Goal: Task Accomplishment & Management: Manage account settings

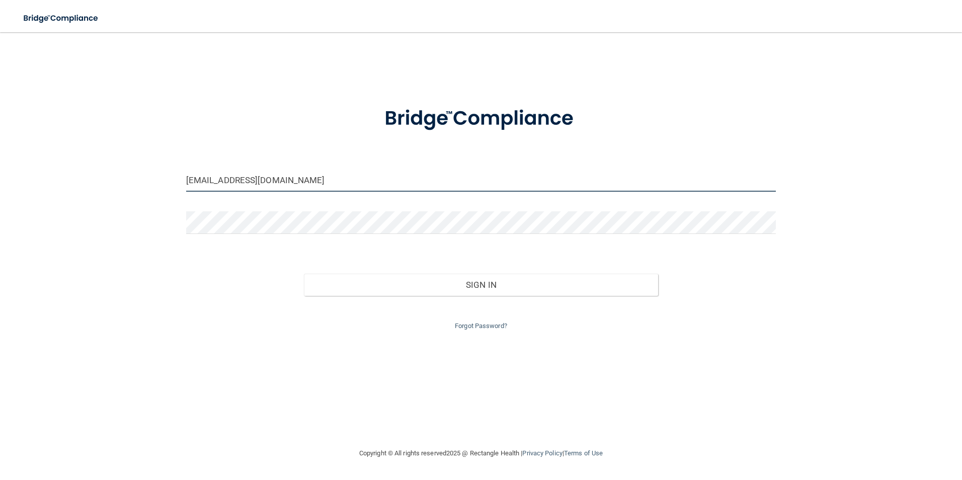
drag, startPoint x: 332, startPoint y: 177, endPoint x: 91, endPoint y: 174, distance: 241.1
click at [91, 174] on div "[EMAIL_ADDRESS][DOMAIN_NAME] Invalid email/password. You don't have permission …" at bounding box center [481, 239] width 922 height 395
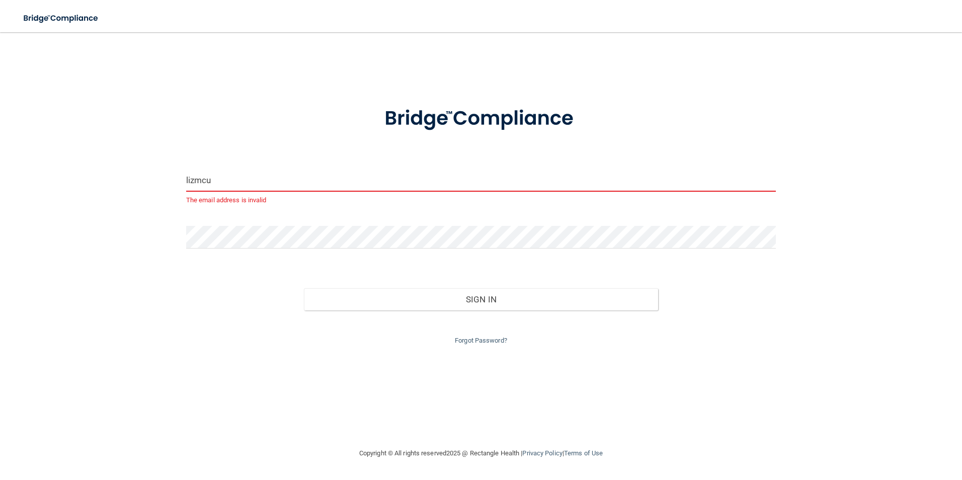
type input "[EMAIL_ADDRESS][DOMAIN_NAME]"
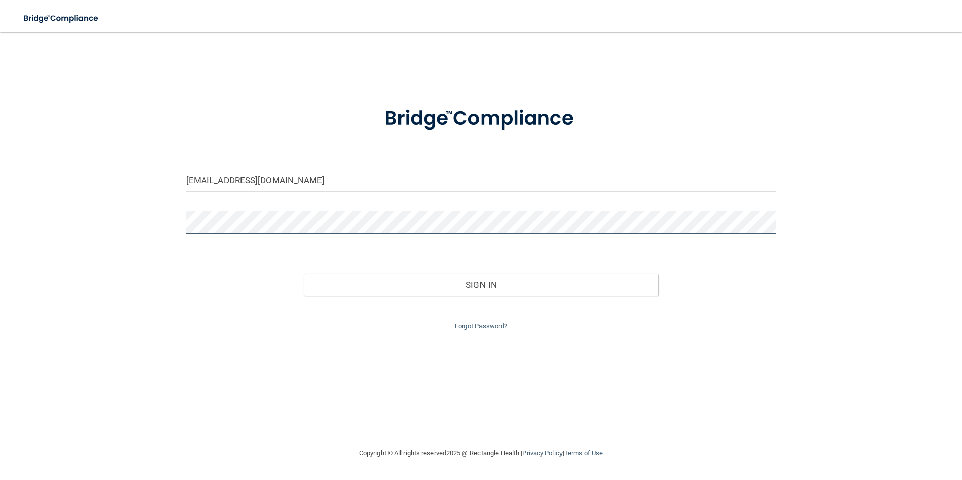
click at [304, 274] on button "Sign In" at bounding box center [481, 285] width 354 height 22
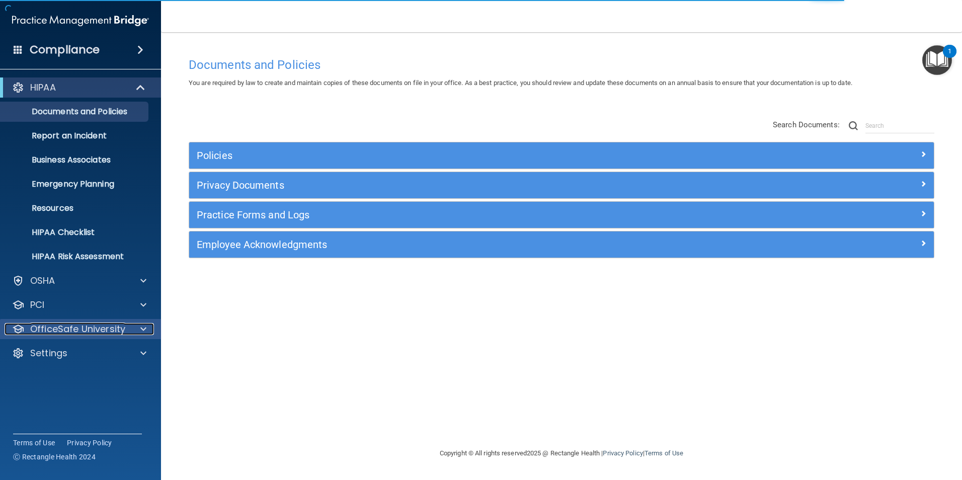
click at [132, 330] on div at bounding box center [141, 329] width 25 height 12
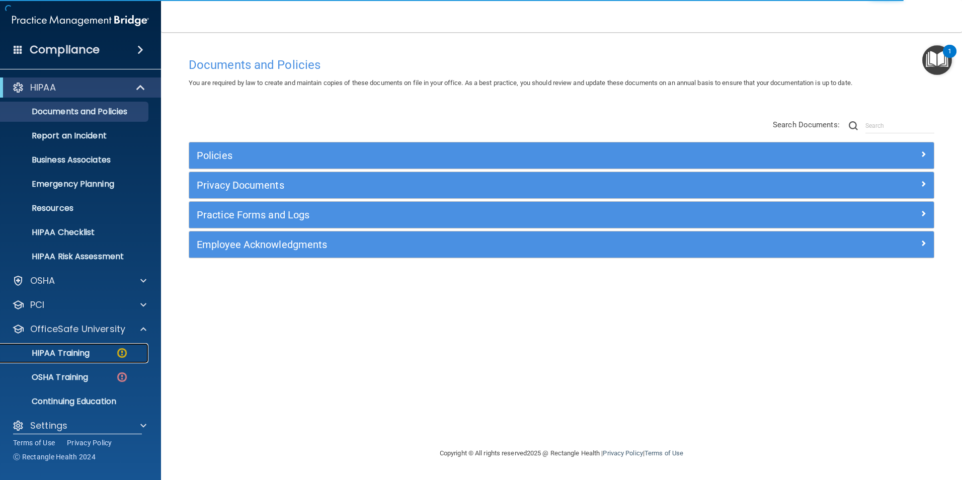
click at [89, 357] on p "HIPAA Training" at bounding box center [48, 353] width 83 height 10
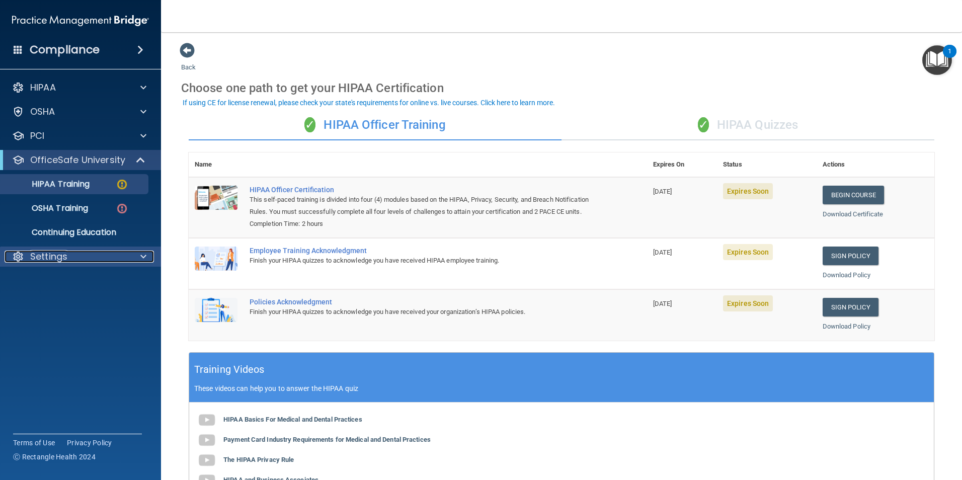
drag, startPoint x: 47, startPoint y: 260, endPoint x: 58, endPoint y: 266, distance: 11.9
click at [47, 260] on p "Settings" at bounding box center [48, 257] width 37 height 12
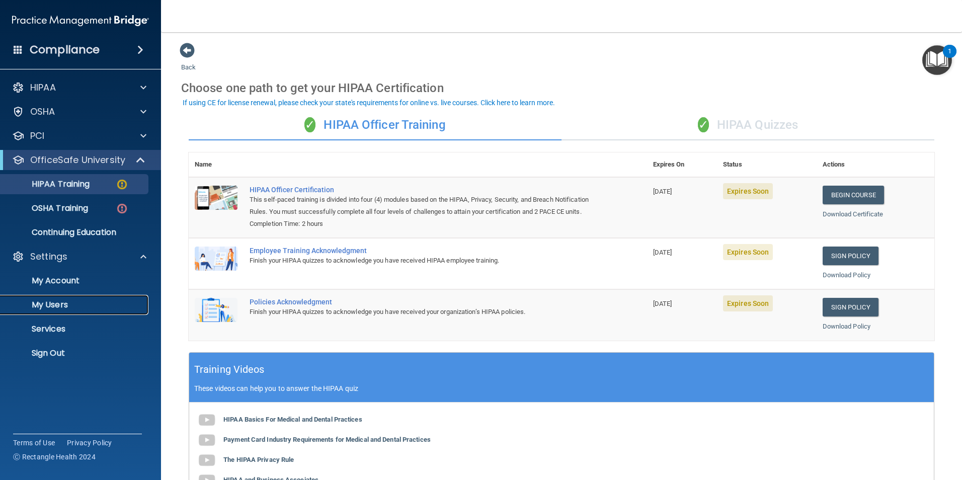
click at [67, 305] on p "My Users" at bounding box center [75, 305] width 137 height 10
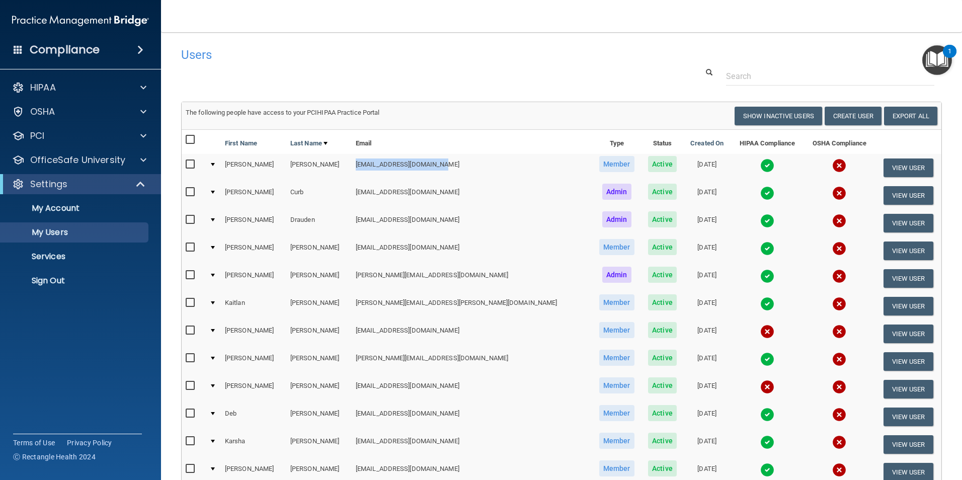
drag, startPoint x: 352, startPoint y: 164, endPoint x: 443, endPoint y: 164, distance: 91.1
click at [443, 164] on td "[EMAIL_ADDRESS][DOMAIN_NAME]" at bounding box center [472, 168] width 241 height 28
copy td "[EMAIL_ADDRESS][DOMAIN_NAME]"
drag, startPoint x: 352, startPoint y: 192, endPoint x: 471, endPoint y: 192, distance: 119.3
click at [471, 192] on td "[EMAIL_ADDRESS][DOMAIN_NAME]" at bounding box center [472, 196] width 241 height 28
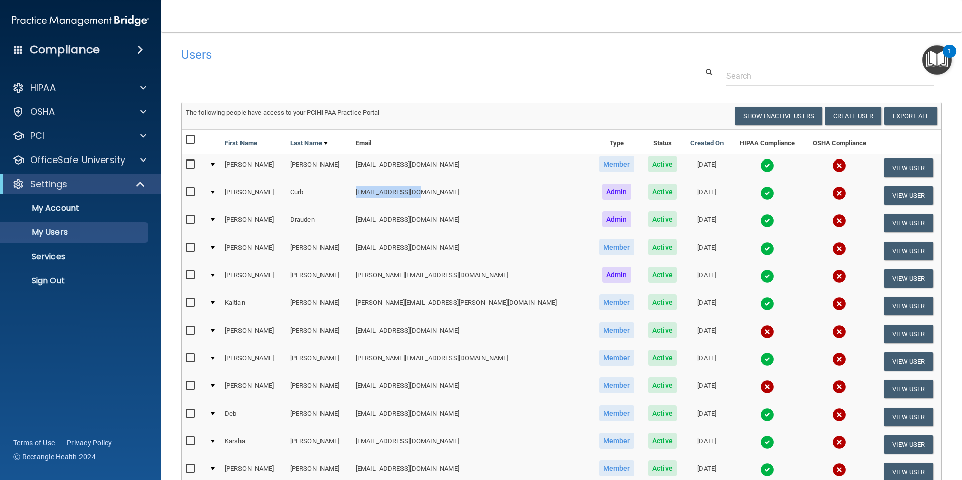
copy td "[EMAIL_ADDRESS][DOMAIN_NAME]"
drag, startPoint x: 354, startPoint y: 219, endPoint x: 459, endPoint y: 224, distance: 104.8
click at [459, 224] on td "[EMAIL_ADDRESS][DOMAIN_NAME]" at bounding box center [472, 223] width 241 height 28
copy td "[EMAIL_ADDRESS][DOMAIN_NAME]"
drag, startPoint x: 353, startPoint y: 249, endPoint x: 460, endPoint y: 248, distance: 107.2
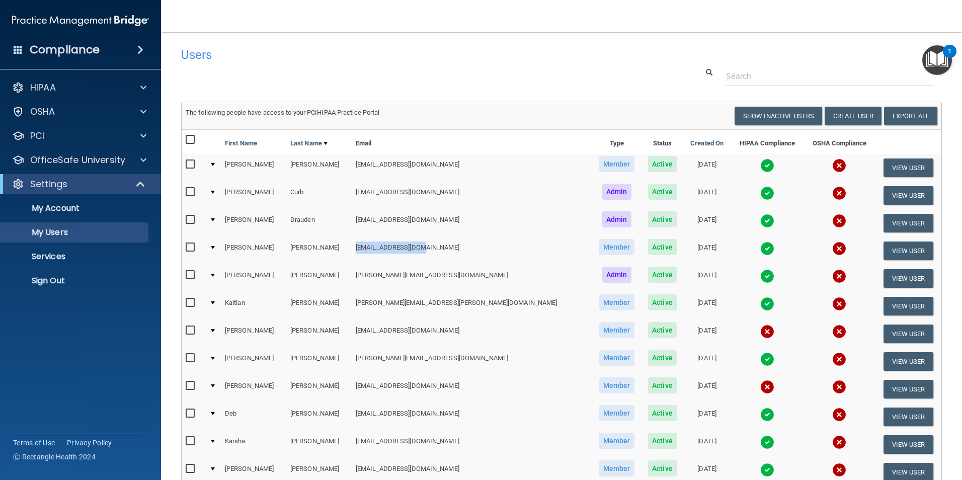
click at [460, 248] on td "[EMAIL_ADDRESS][DOMAIN_NAME]" at bounding box center [472, 251] width 241 height 28
copy td "[EMAIL_ADDRESS][DOMAIN_NAME]"
drag, startPoint x: 354, startPoint y: 275, endPoint x: 477, endPoint y: 286, distance: 122.8
click at [477, 286] on td "[PERSON_NAME][EMAIL_ADDRESS][DOMAIN_NAME]" at bounding box center [472, 279] width 241 height 28
copy td "[PERSON_NAME][EMAIL_ADDRESS][DOMAIN_NAME]"
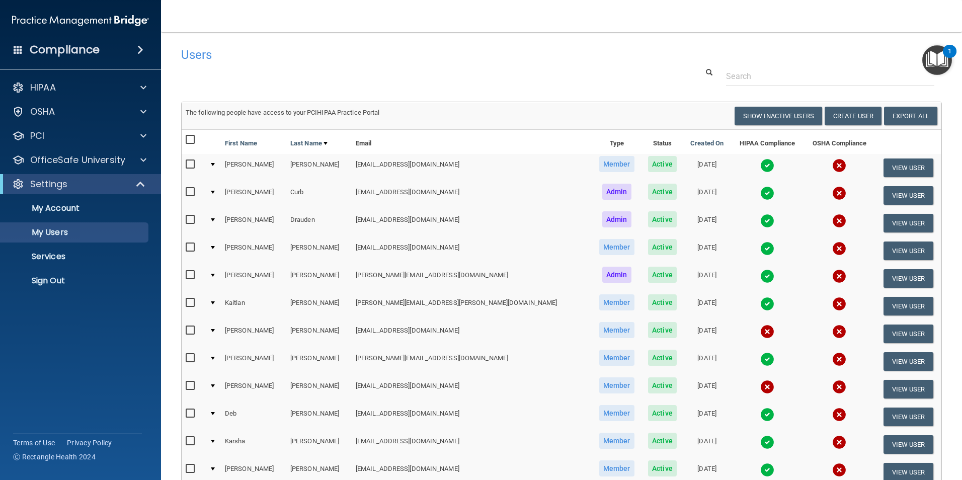
click at [354, 302] on td "[PERSON_NAME][EMAIL_ADDRESS][PERSON_NAME][DOMAIN_NAME]" at bounding box center [472, 306] width 241 height 28
drag, startPoint x: 354, startPoint y: 302, endPoint x: 472, endPoint y: 311, distance: 118.1
click at [472, 311] on td "[PERSON_NAME][EMAIL_ADDRESS][PERSON_NAME][DOMAIN_NAME]" at bounding box center [472, 306] width 241 height 28
copy td "[PERSON_NAME][EMAIL_ADDRESS][PERSON_NAME][DOMAIN_NAME]"
drag, startPoint x: 354, startPoint y: 330, endPoint x: 446, endPoint y: 343, distance: 92.9
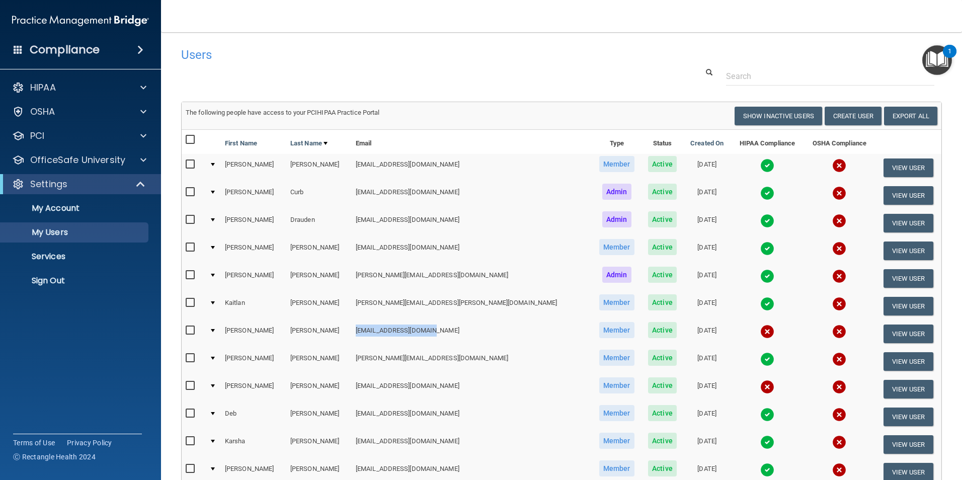
click at [446, 343] on td "[EMAIL_ADDRESS][DOMAIN_NAME]" at bounding box center [472, 334] width 241 height 28
copy td "[EMAIL_ADDRESS][DOMAIN_NAME]"
drag, startPoint x: 353, startPoint y: 358, endPoint x: 437, endPoint y: 361, distance: 84.6
click at [437, 361] on td "[PERSON_NAME][EMAIL_ADDRESS][DOMAIN_NAME]" at bounding box center [472, 362] width 241 height 28
copy td "[PERSON_NAME][EMAIL_ADDRESS][DOMAIN_NAME]"
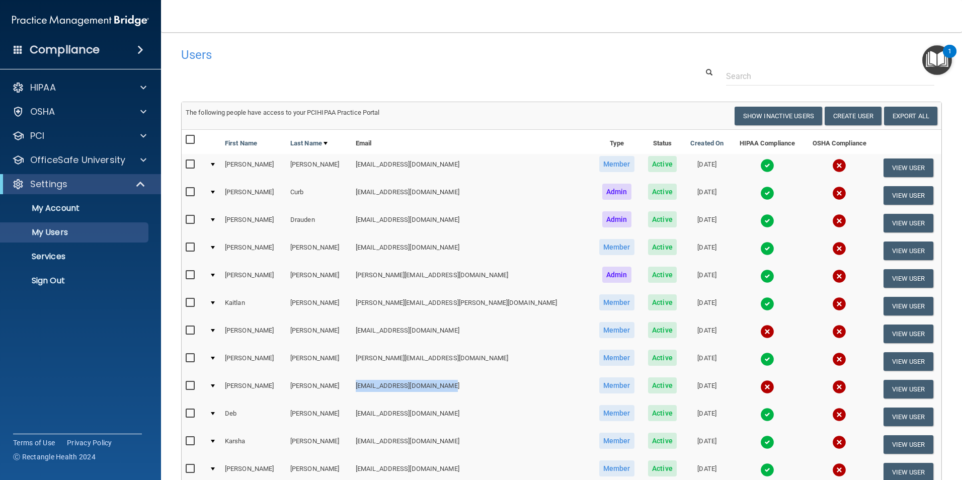
drag, startPoint x: 353, startPoint y: 385, endPoint x: 497, endPoint y: 385, distance: 143.4
click at [497, 385] on td "[EMAIL_ADDRESS][DOMAIN_NAME]" at bounding box center [472, 389] width 241 height 28
copy td "[EMAIL_ADDRESS][DOMAIN_NAME]"
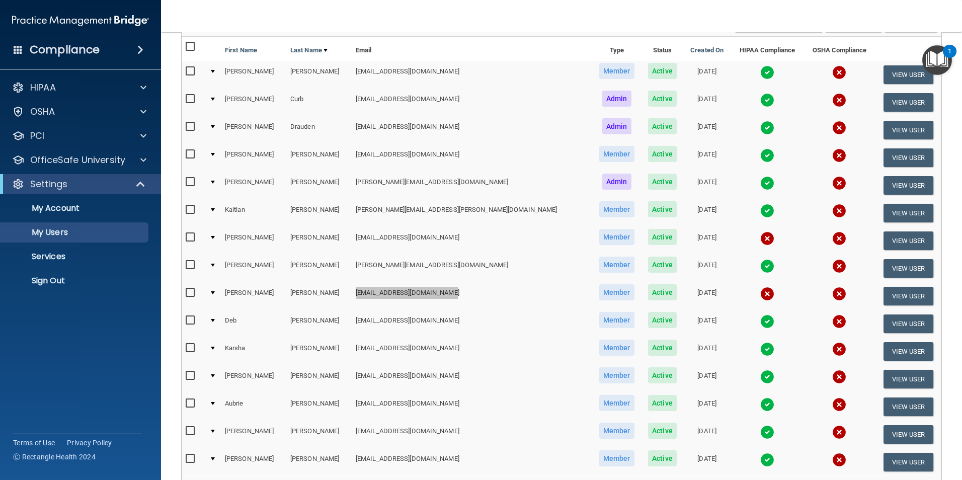
scroll to position [101, 0]
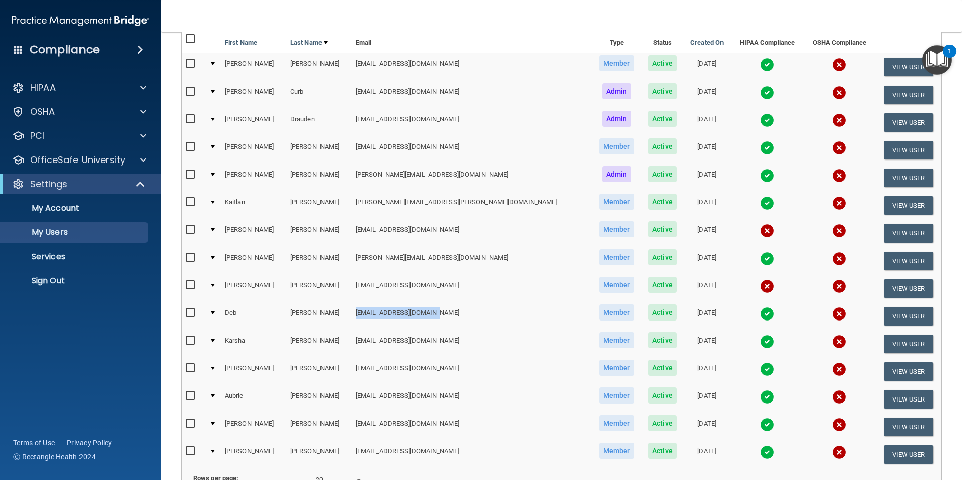
drag, startPoint x: 356, startPoint y: 312, endPoint x: 485, endPoint y: 327, distance: 130.1
click at [485, 327] on td "[EMAIL_ADDRESS][DOMAIN_NAME]" at bounding box center [472, 316] width 241 height 28
copy td "[EMAIL_ADDRESS][DOMAIN_NAME]"
drag, startPoint x: 355, startPoint y: 339, endPoint x: 471, endPoint y: 339, distance: 115.7
click at [471, 339] on td "[EMAIL_ADDRESS][DOMAIN_NAME]" at bounding box center [472, 344] width 241 height 28
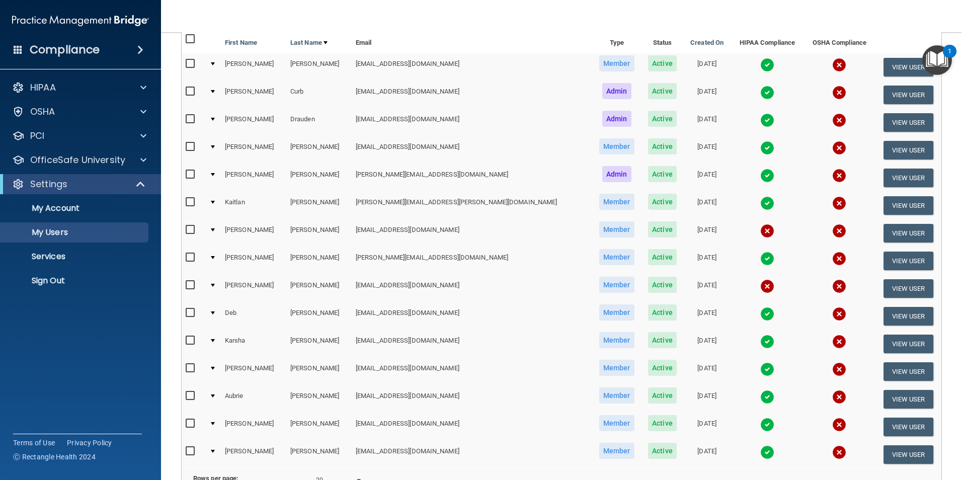
click at [357, 369] on td "[EMAIL_ADDRESS][DOMAIN_NAME]" at bounding box center [472, 372] width 241 height 28
drag, startPoint x: 354, startPoint y: 369, endPoint x: 473, endPoint y: 370, distance: 119.3
click at [473, 370] on td "[EMAIL_ADDRESS][DOMAIN_NAME]" at bounding box center [472, 372] width 241 height 28
drag, startPoint x: 355, startPoint y: 396, endPoint x: 495, endPoint y: 396, distance: 139.4
click at [495, 396] on td "[EMAIL_ADDRESS][DOMAIN_NAME]" at bounding box center [472, 399] width 241 height 28
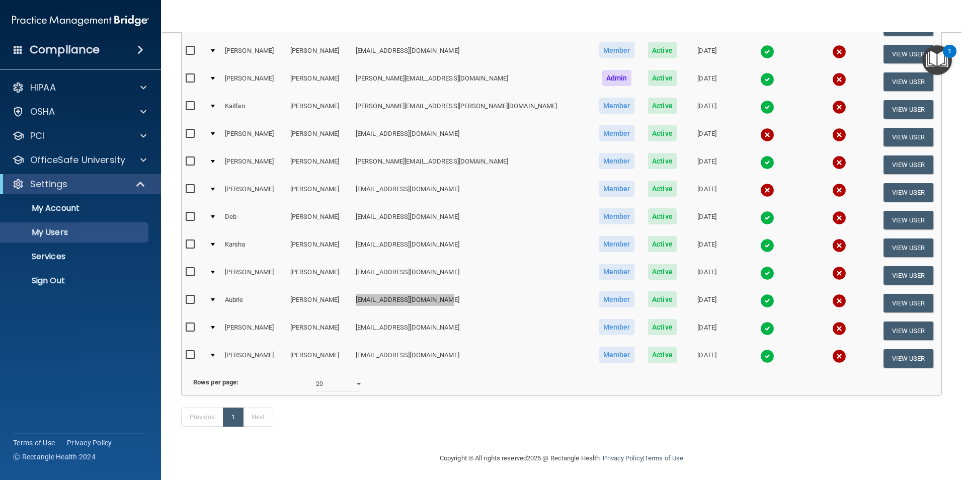
scroll to position [201, 0]
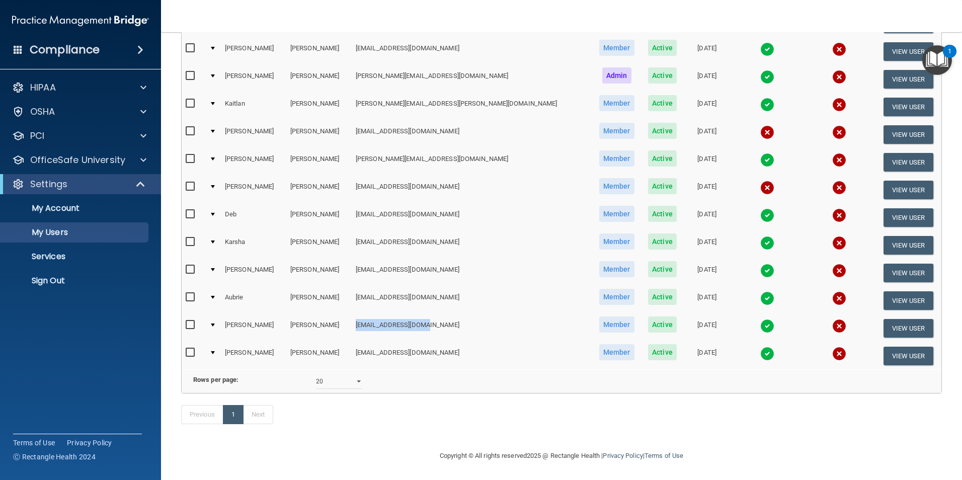
drag, startPoint x: 355, startPoint y: 322, endPoint x: 485, endPoint y: 335, distance: 131.0
click at [485, 335] on td "[EMAIL_ADDRESS][DOMAIN_NAME]" at bounding box center [472, 329] width 241 height 28
drag, startPoint x: 356, startPoint y: 351, endPoint x: 505, endPoint y: 351, distance: 149.0
click at [505, 351] on td "[EMAIL_ADDRESS][DOMAIN_NAME]" at bounding box center [472, 355] width 241 height 27
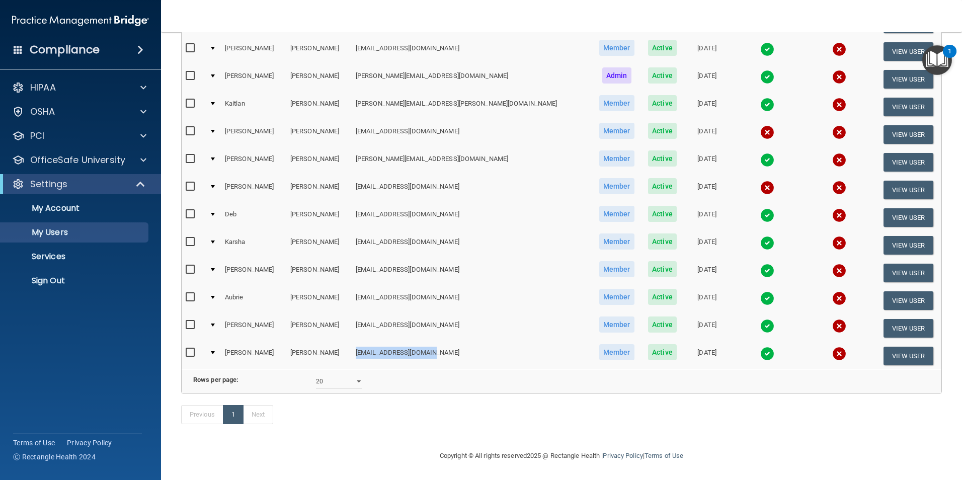
click at [446, 352] on td "[EMAIL_ADDRESS][DOMAIN_NAME]" at bounding box center [472, 355] width 241 height 27
click at [326, 374] on select "10 20 30 40 all" at bounding box center [339, 381] width 46 height 15
select select "30"
click at [316, 374] on select "10 20 30 40 all" at bounding box center [339, 381] width 46 height 15
select select "30"
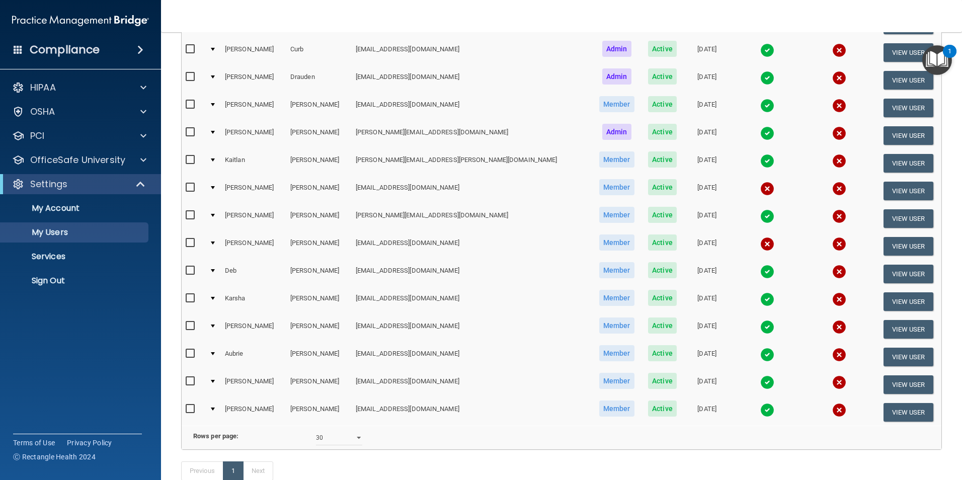
scroll to position [151, 0]
